Goal: Information Seeking & Learning: Learn about a topic

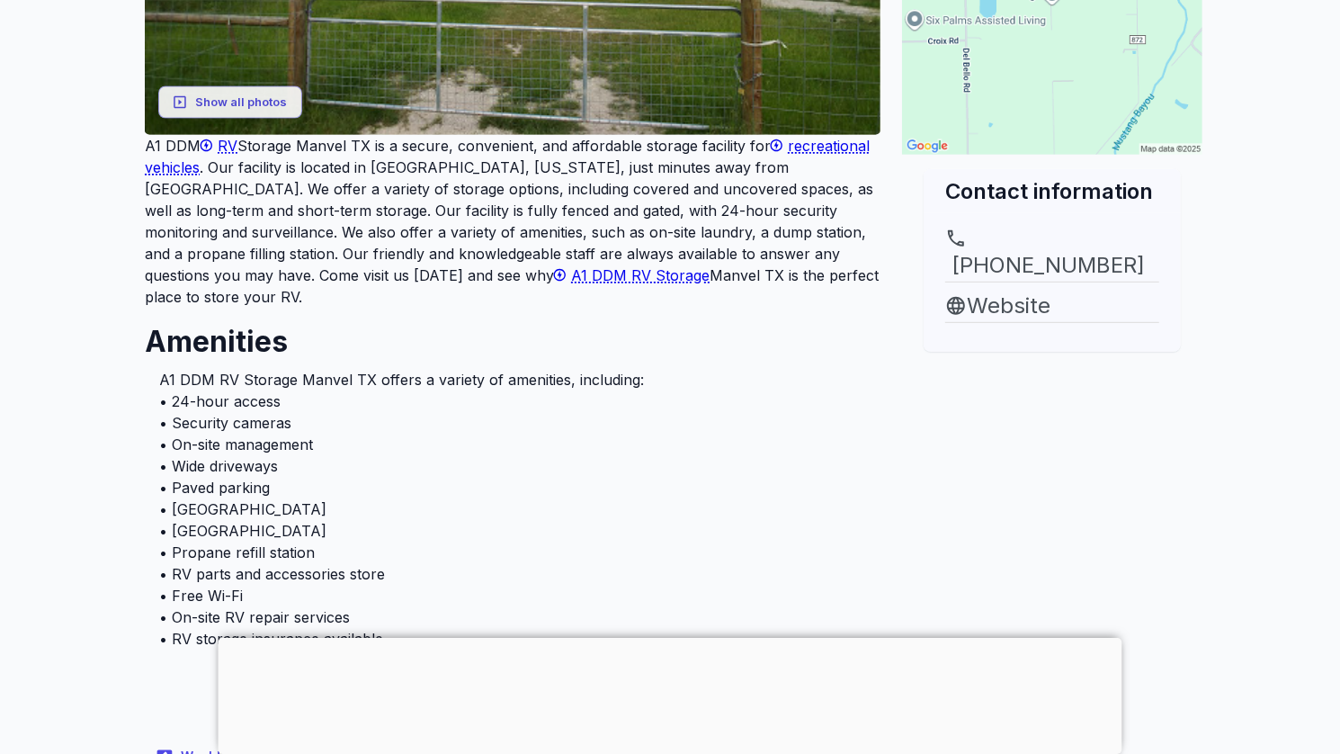
scroll to position [540, 0]
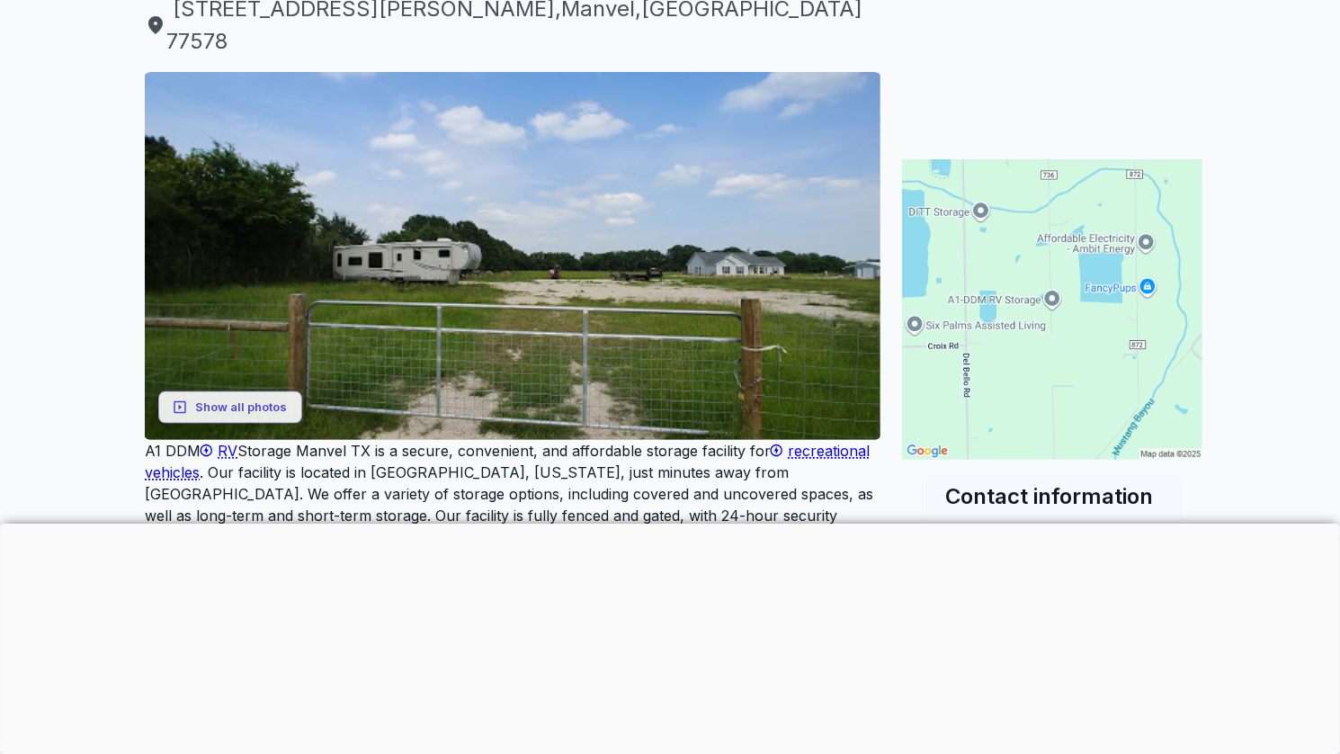
scroll to position [214, 0]
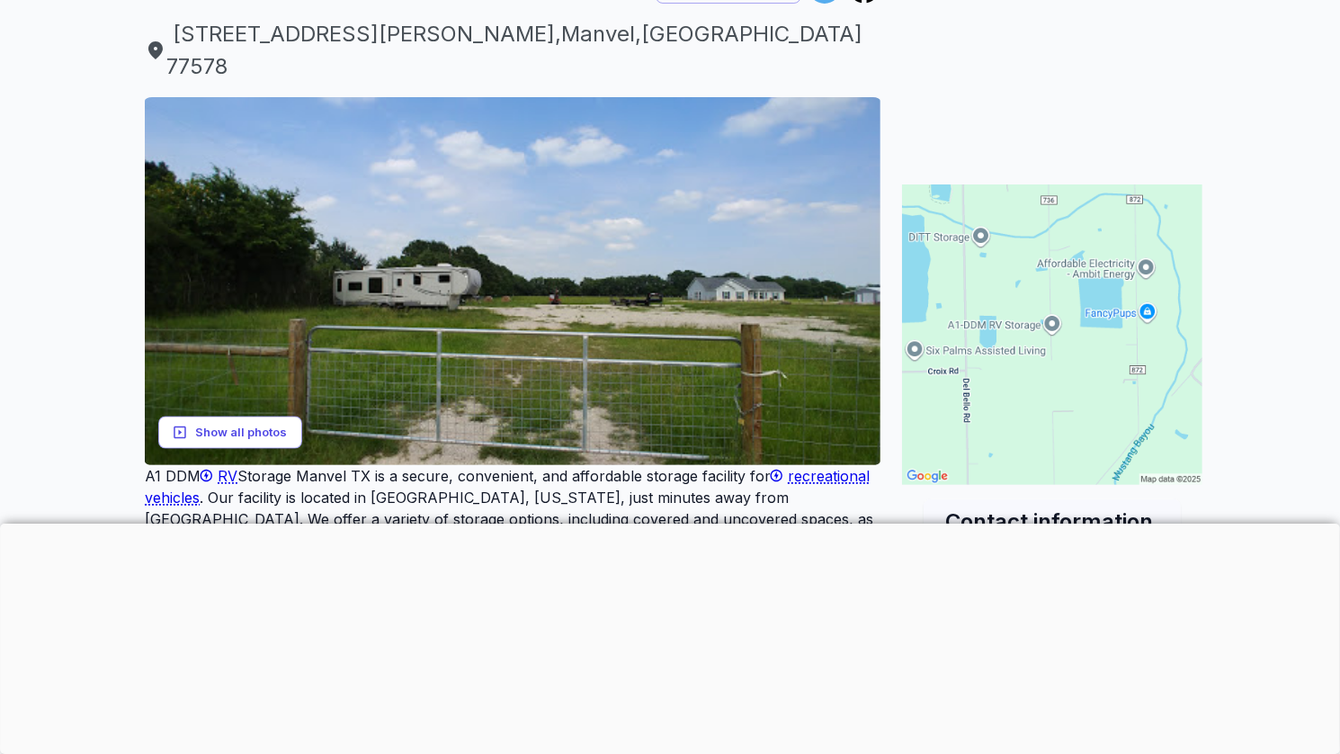
click at [228, 416] on button "Show all photos" at bounding box center [230, 432] width 144 height 33
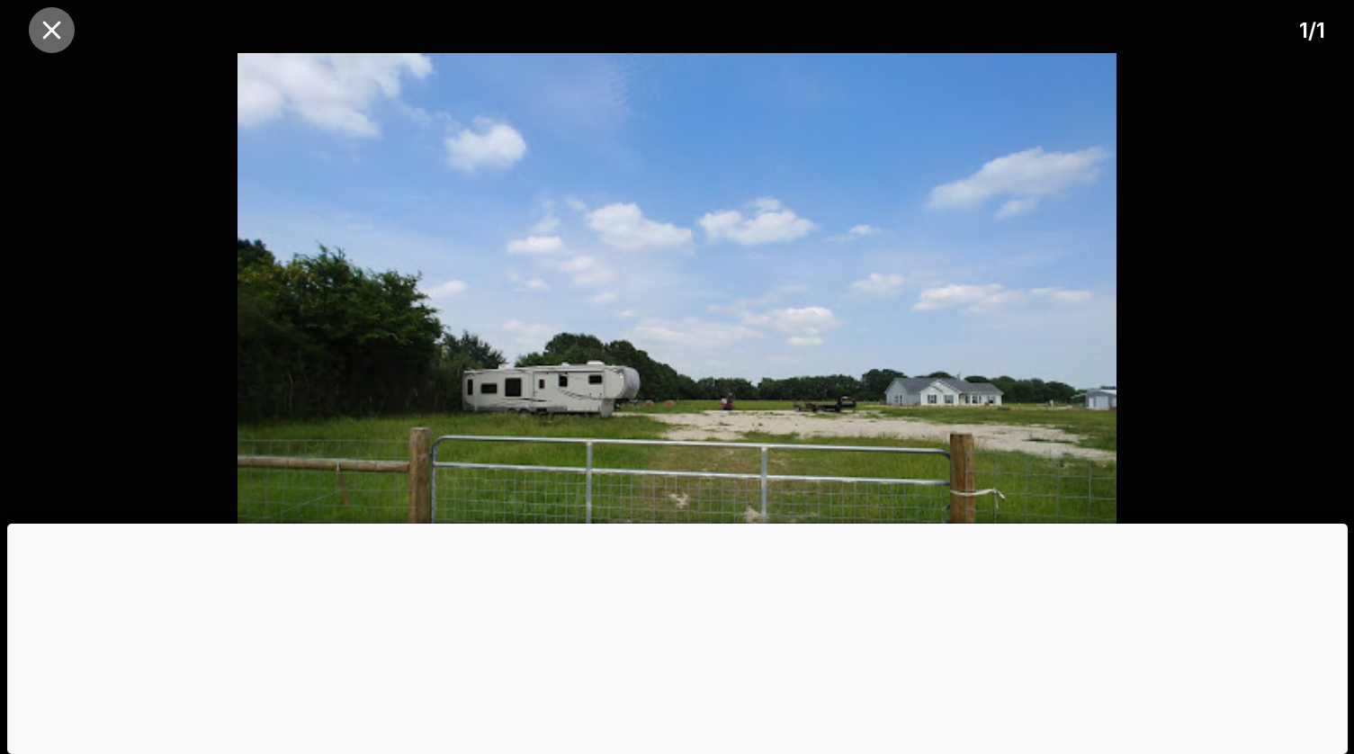
click at [52, 33] on icon "close" at bounding box center [51, 29] width 31 height 31
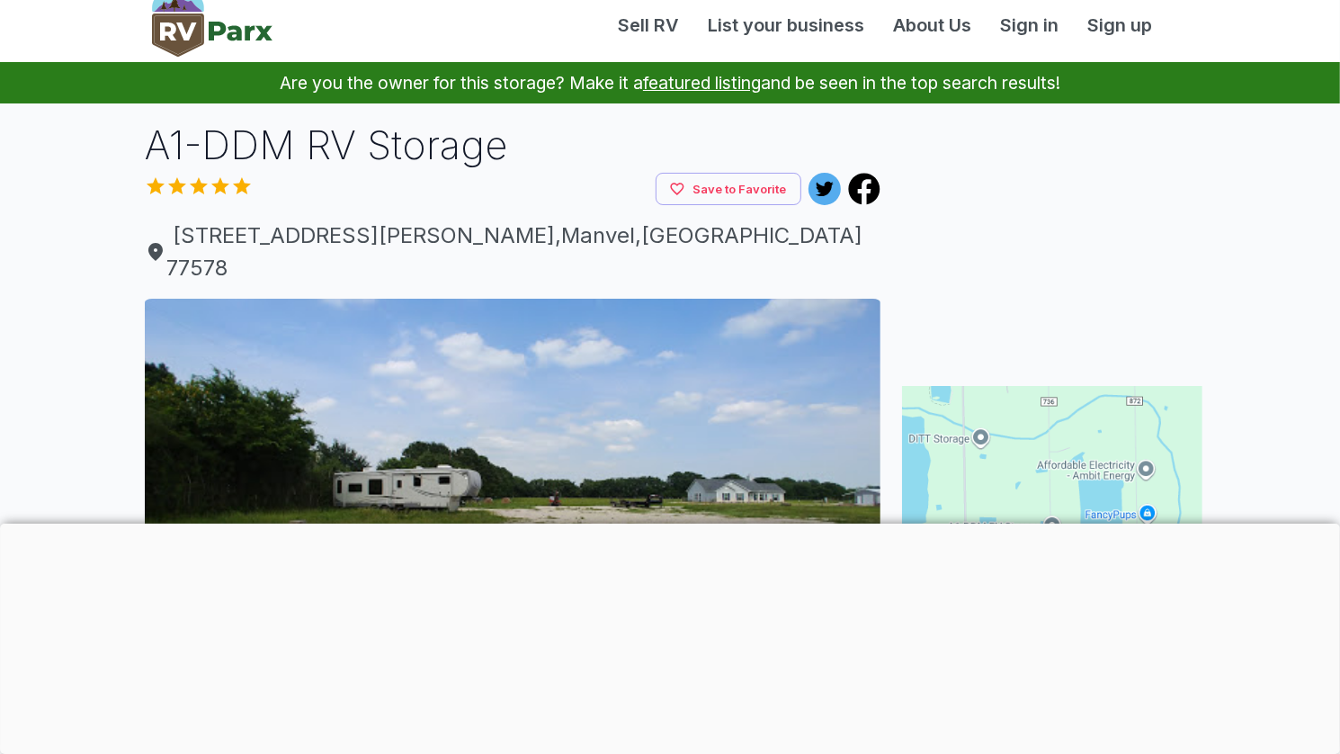
scroll to position [0, 0]
